Goal: Task Accomplishment & Management: Manage account settings

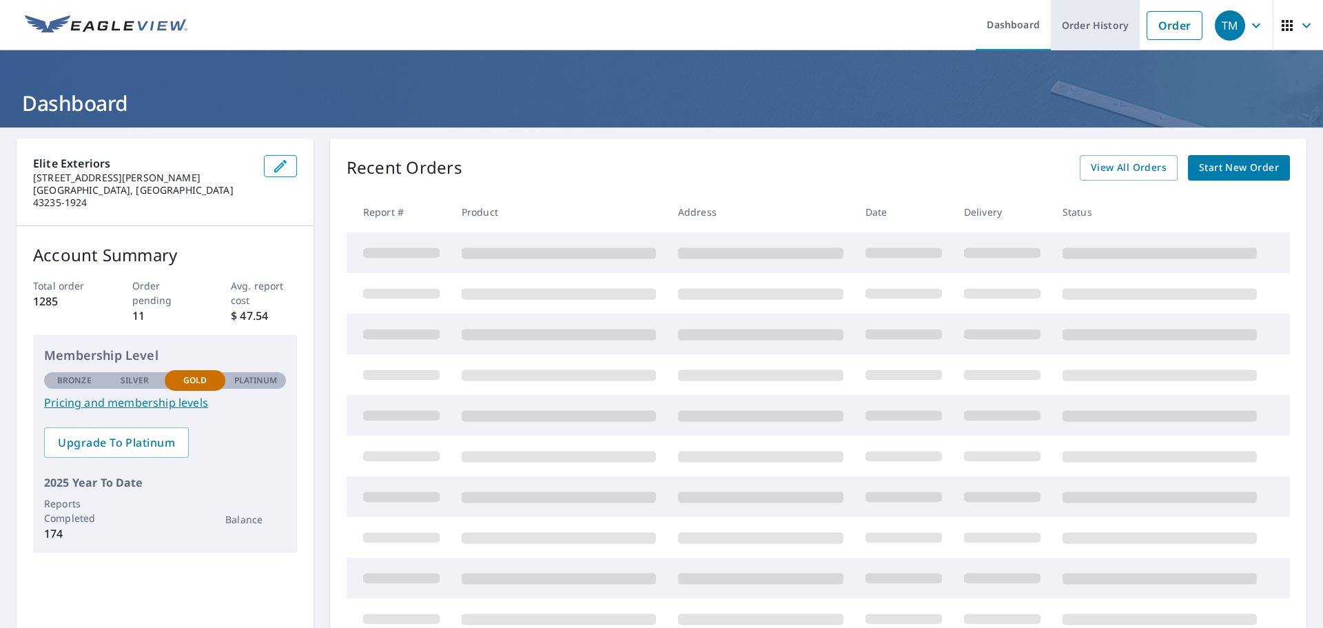
click at [1073, 35] on link "Order History" at bounding box center [1095, 25] width 89 height 50
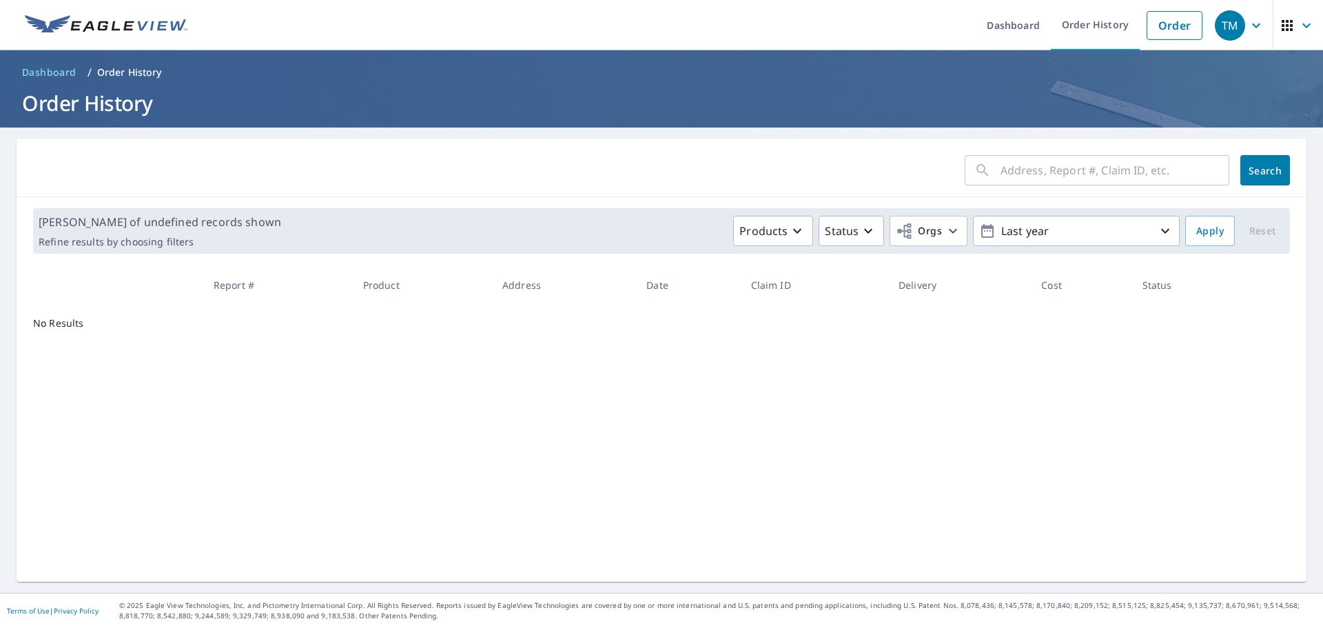
click at [1044, 169] on input "text" at bounding box center [1115, 170] width 229 height 39
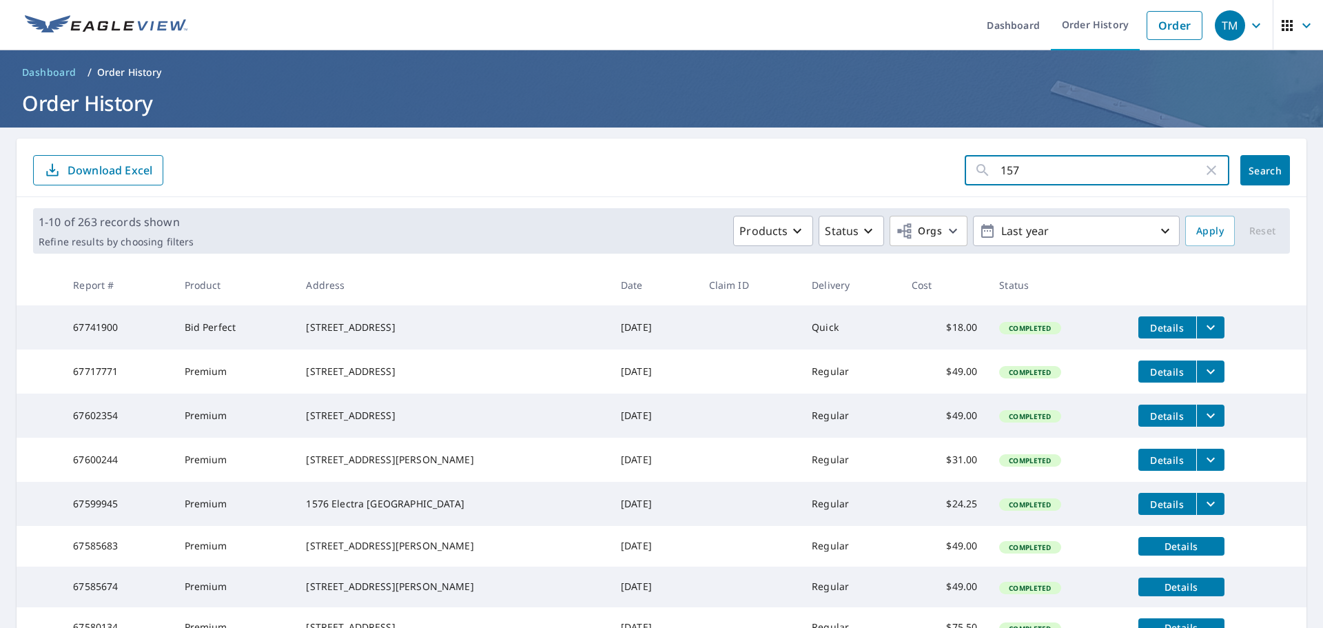
type input "1576"
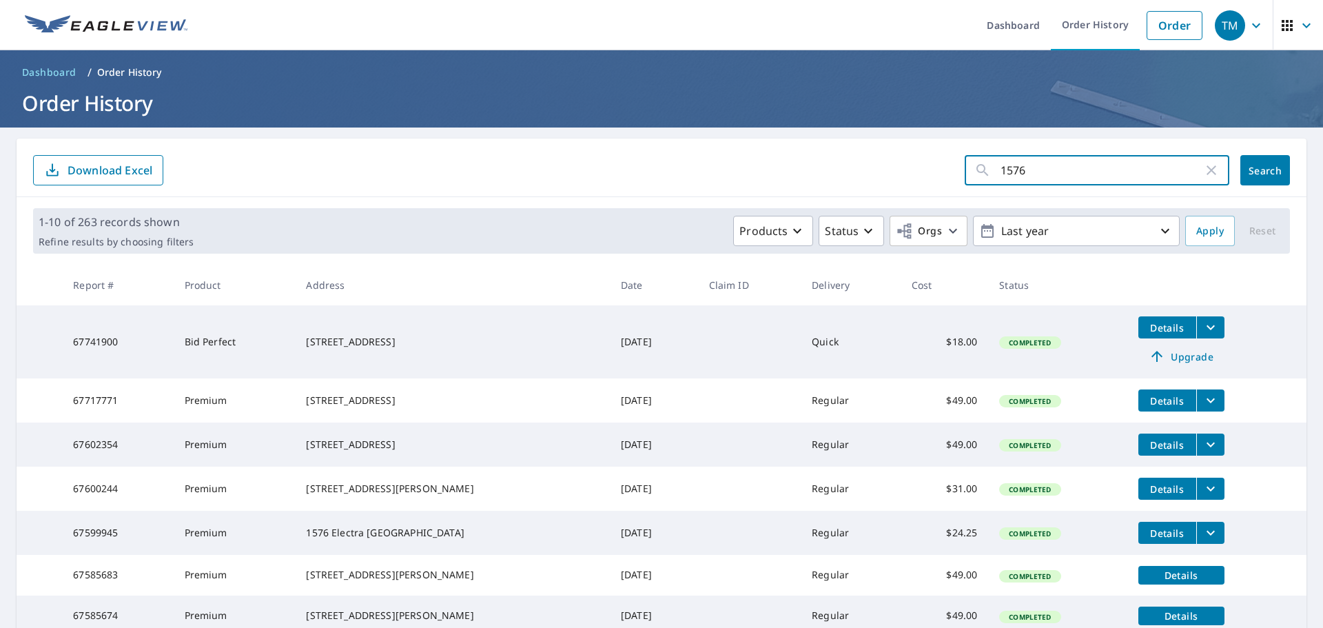
click button "Search" at bounding box center [1266, 170] width 50 height 30
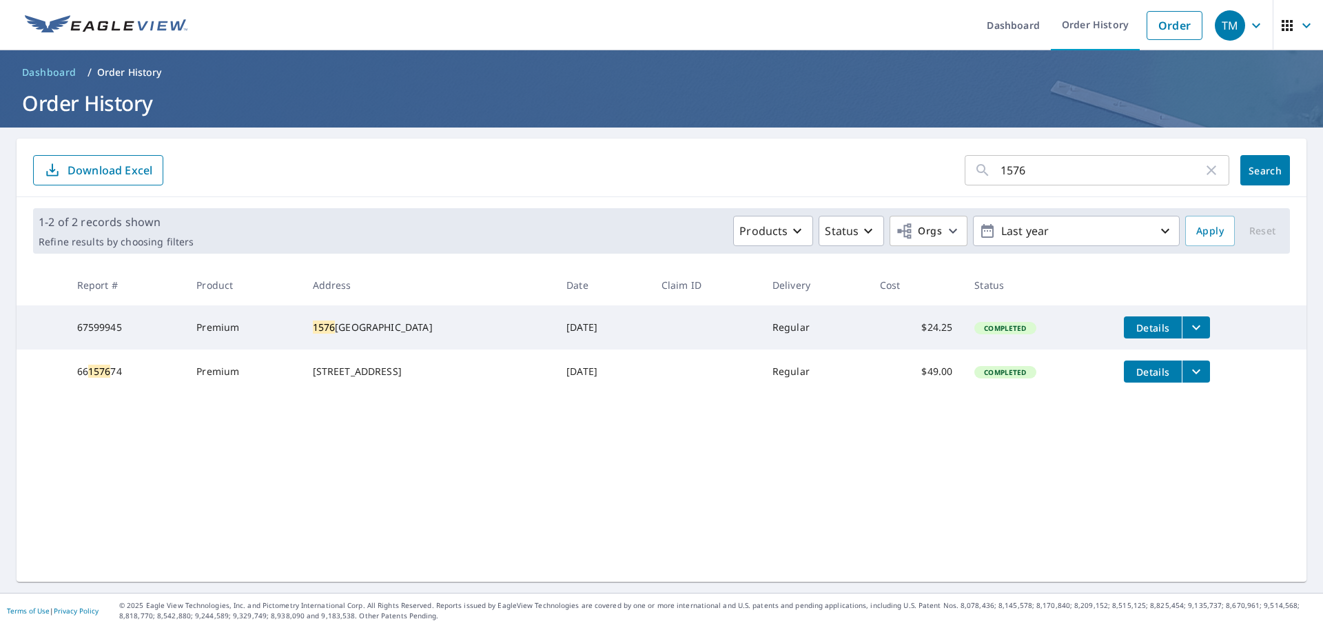
click at [1188, 325] on icon "filesDropdownBtn-67599945" at bounding box center [1196, 327] width 17 height 17
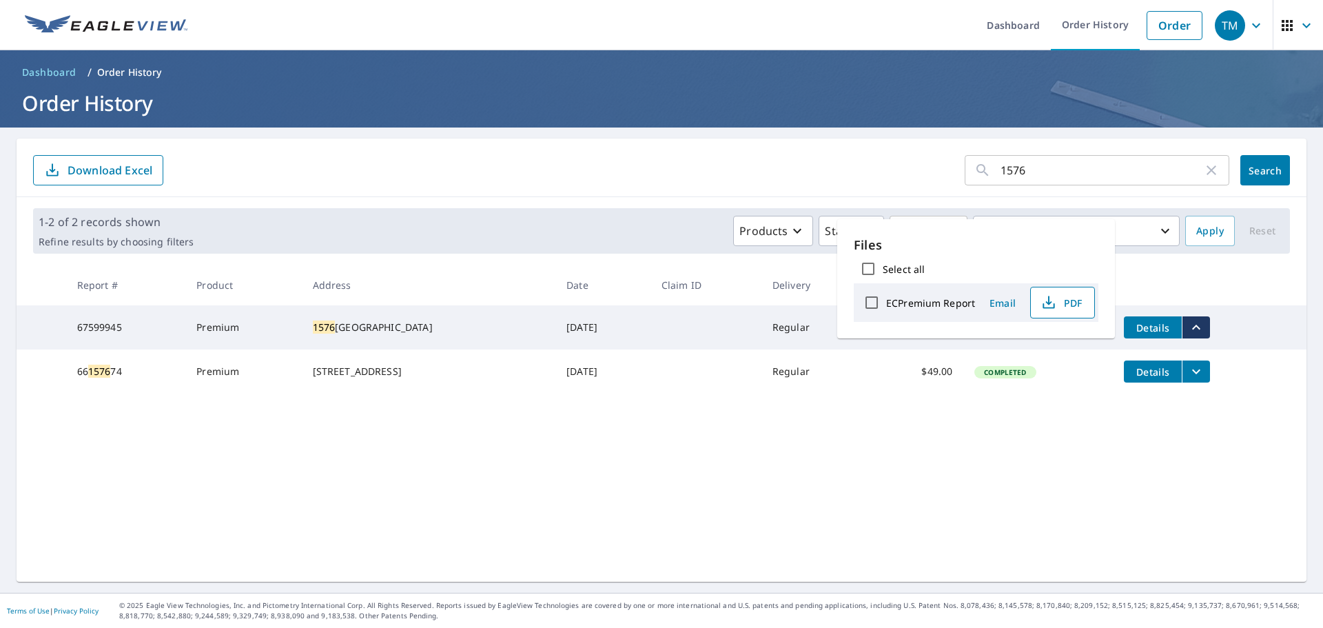
click at [1062, 300] on span "PDF" at bounding box center [1061, 302] width 44 height 17
